Goal: Task Accomplishment & Management: Use online tool/utility

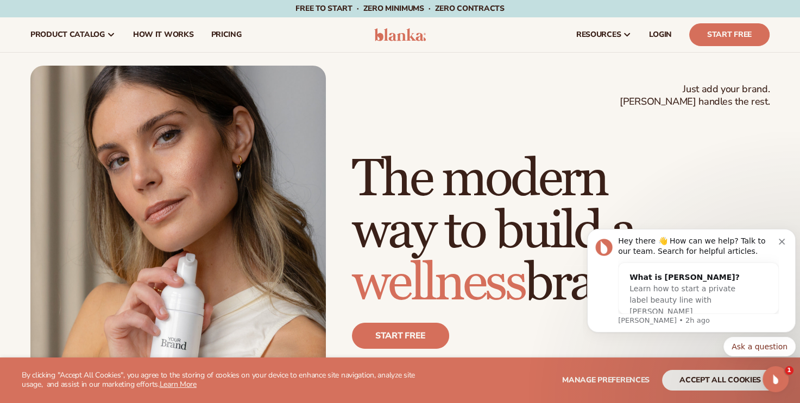
click at [783, 244] on icon "Dismiss notification" at bounding box center [782, 242] width 6 height 6
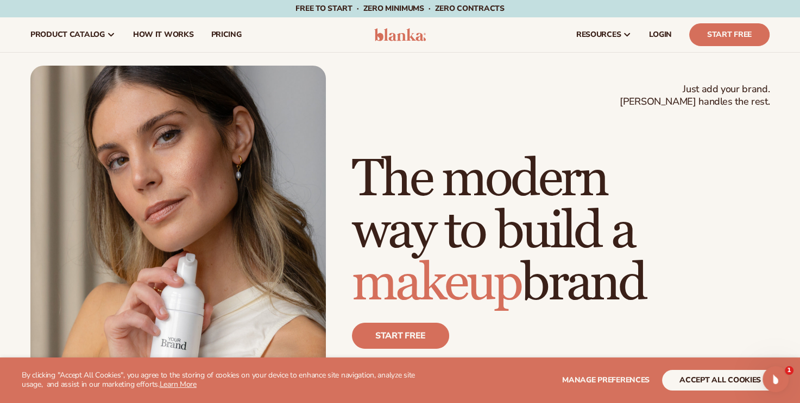
click at [415, 339] on link "Start free" at bounding box center [400, 336] width 97 height 26
